Goal: Task Accomplishment & Management: Use online tool/utility

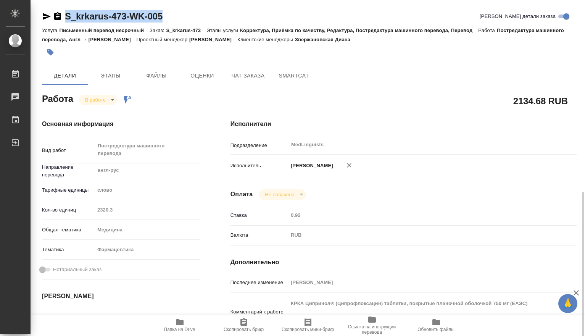
scroll to position [127, 0]
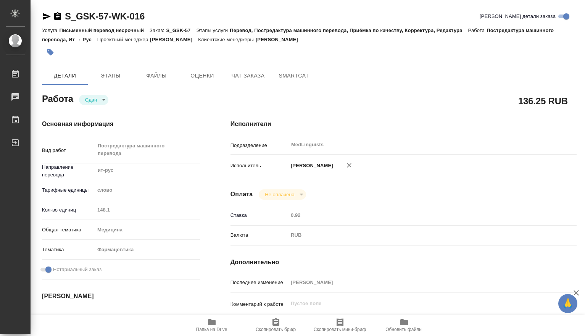
click at [80, 212] on div "Кол-во единиц 148.1" at bounding box center [121, 209] width 158 height 13
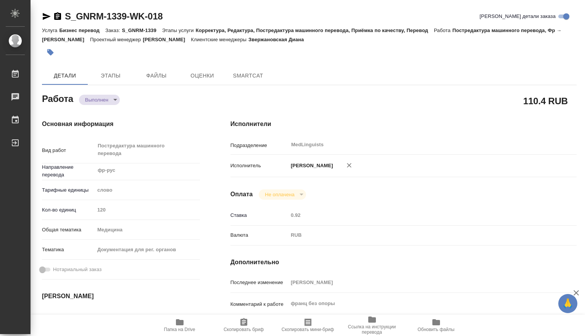
type textarea "x"
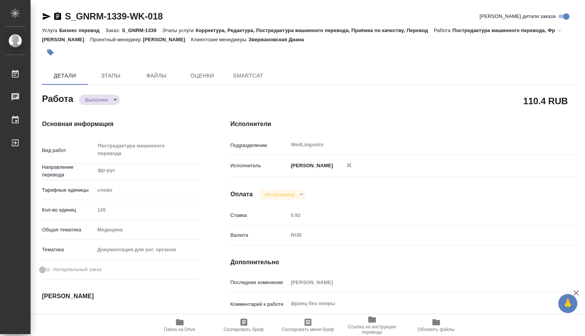
type textarea "x"
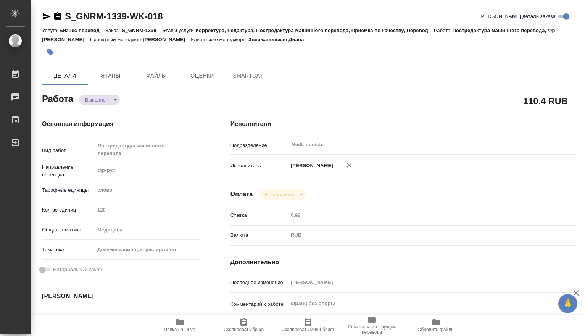
type textarea "x"
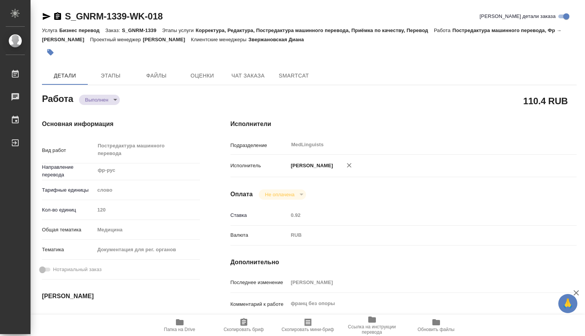
type textarea "x"
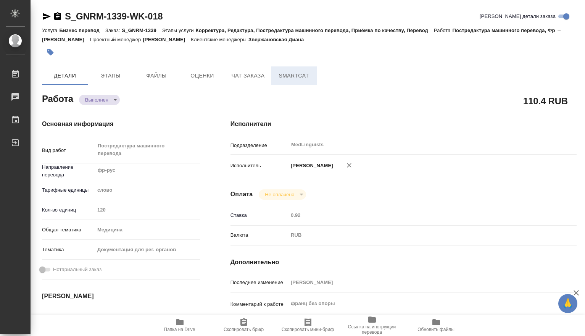
type textarea "x"
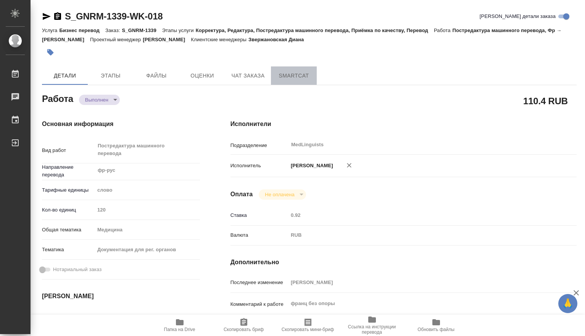
click at [308, 71] on span "SmartCat" at bounding box center [293, 76] width 37 height 10
